Goal: Information Seeking & Learning: Learn about a topic

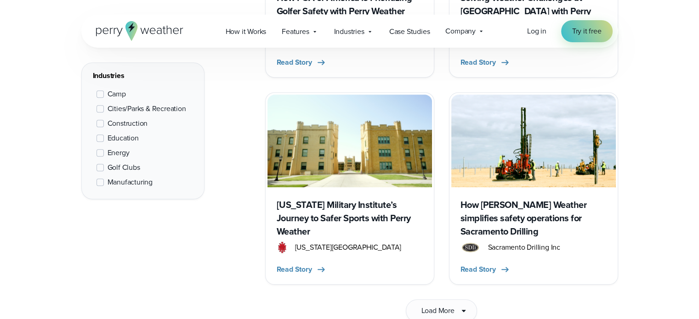
scroll to position [4000, 0]
click at [452, 305] on span "Load More" at bounding box center [437, 310] width 33 height 11
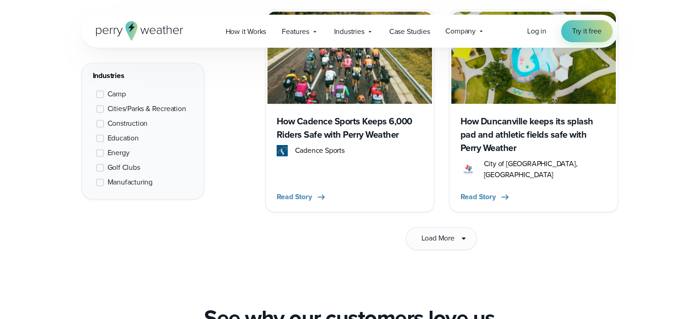
scroll to position [1491, 0]
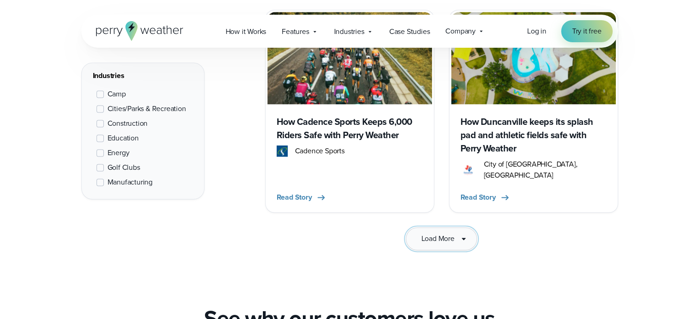
click at [444, 233] on span "Load More" at bounding box center [437, 238] width 33 height 11
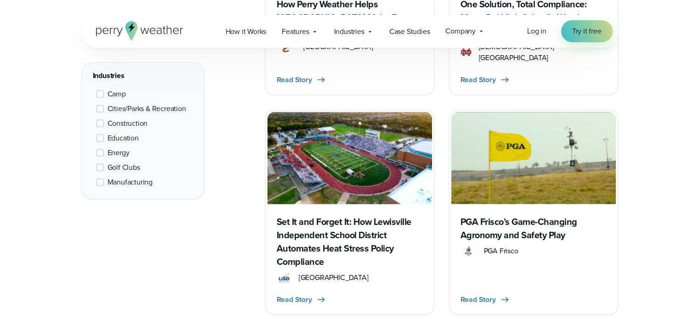
scroll to position [2753, 0]
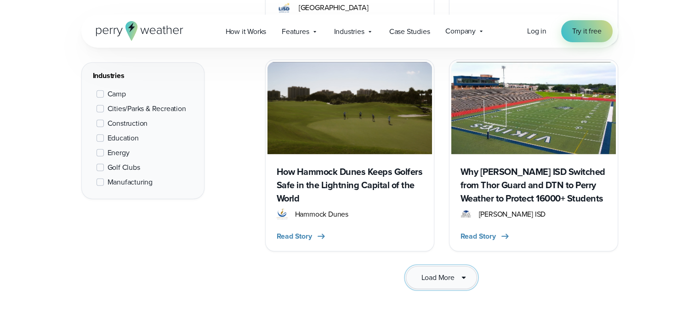
click at [444, 272] on span "Load More" at bounding box center [437, 277] width 33 height 11
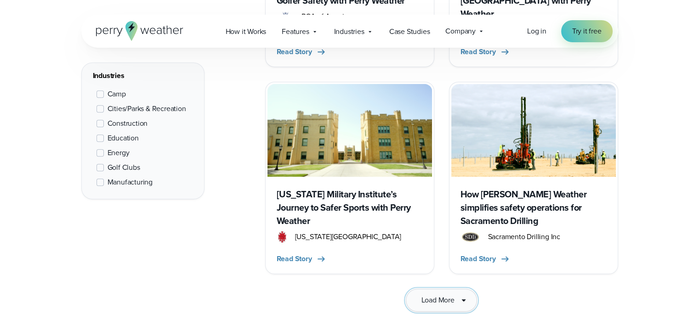
scroll to position [4022, 0]
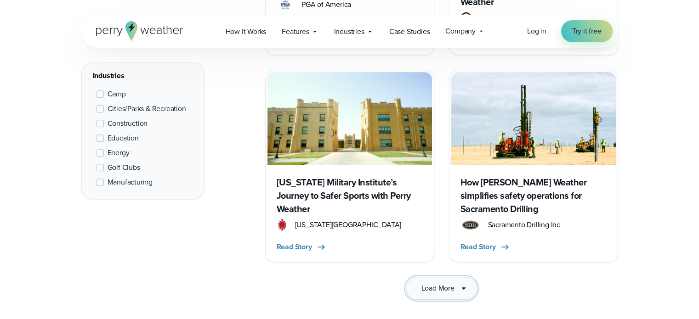
click at [442, 283] on span "Load More" at bounding box center [437, 288] width 33 height 11
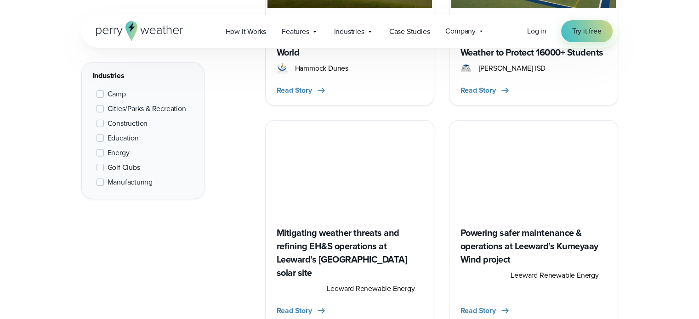
scroll to position [2867, 0]
